Goal: Information Seeking & Learning: Understand process/instructions

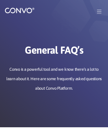
scroll to position [846, 0]
